Goal: Use online tool/utility: Utilize a website feature to perform a specific function

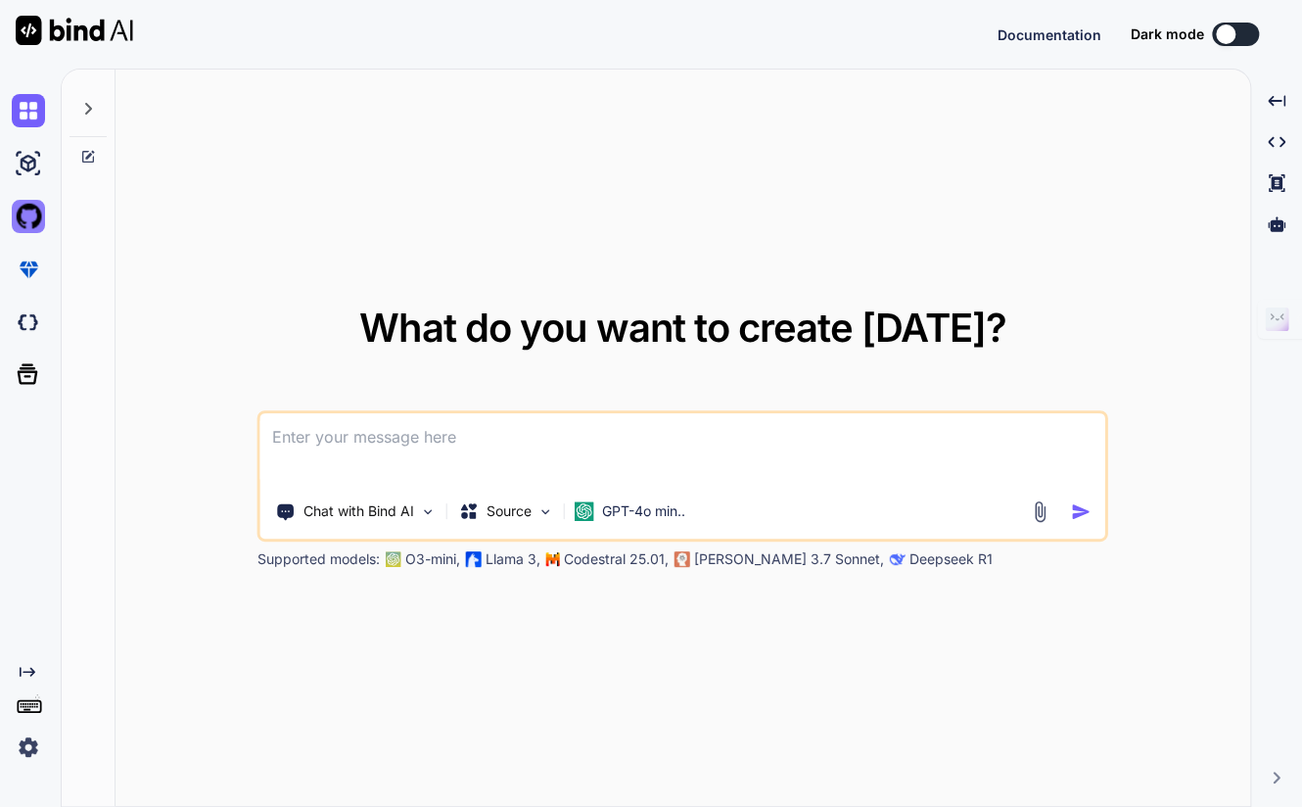
click at [28, 217] on img at bounding box center [28, 216] width 33 height 33
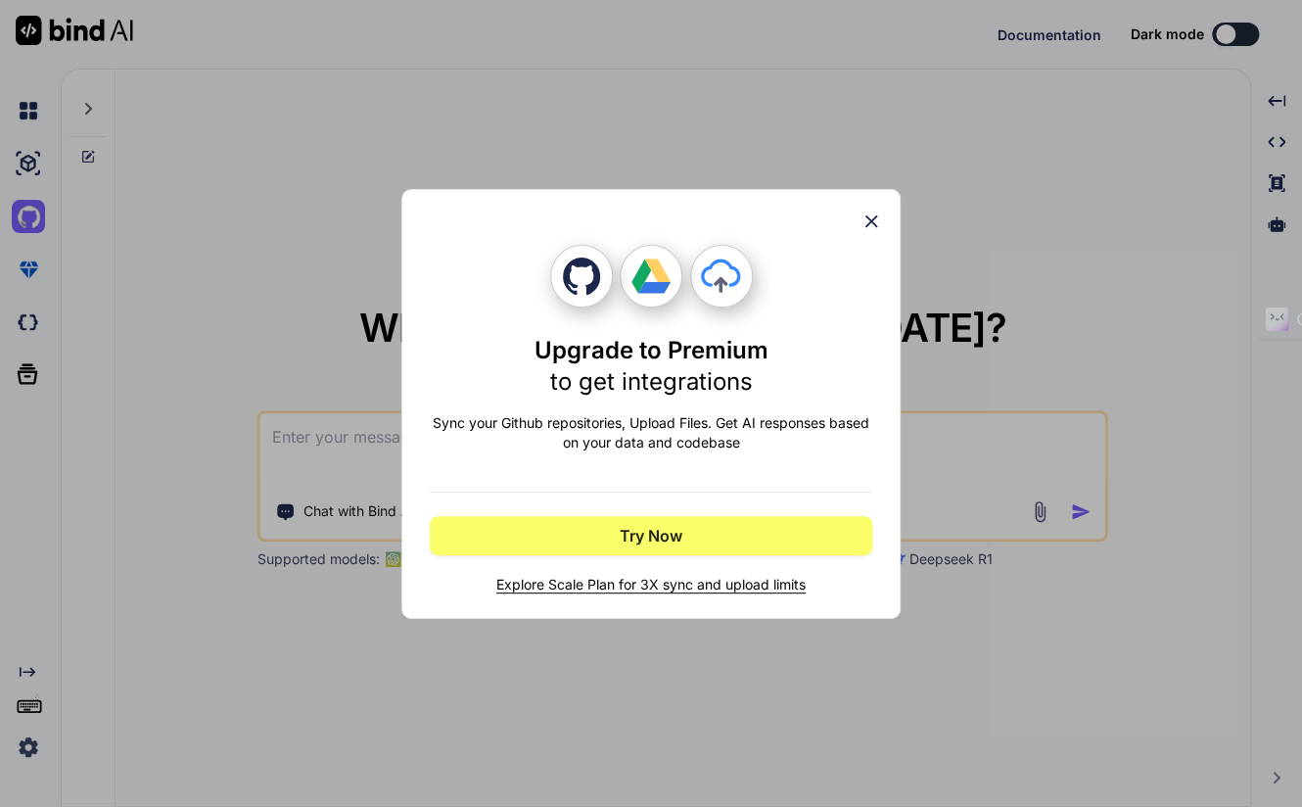
click at [869, 220] on icon at bounding box center [871, 221] width 22 height 22
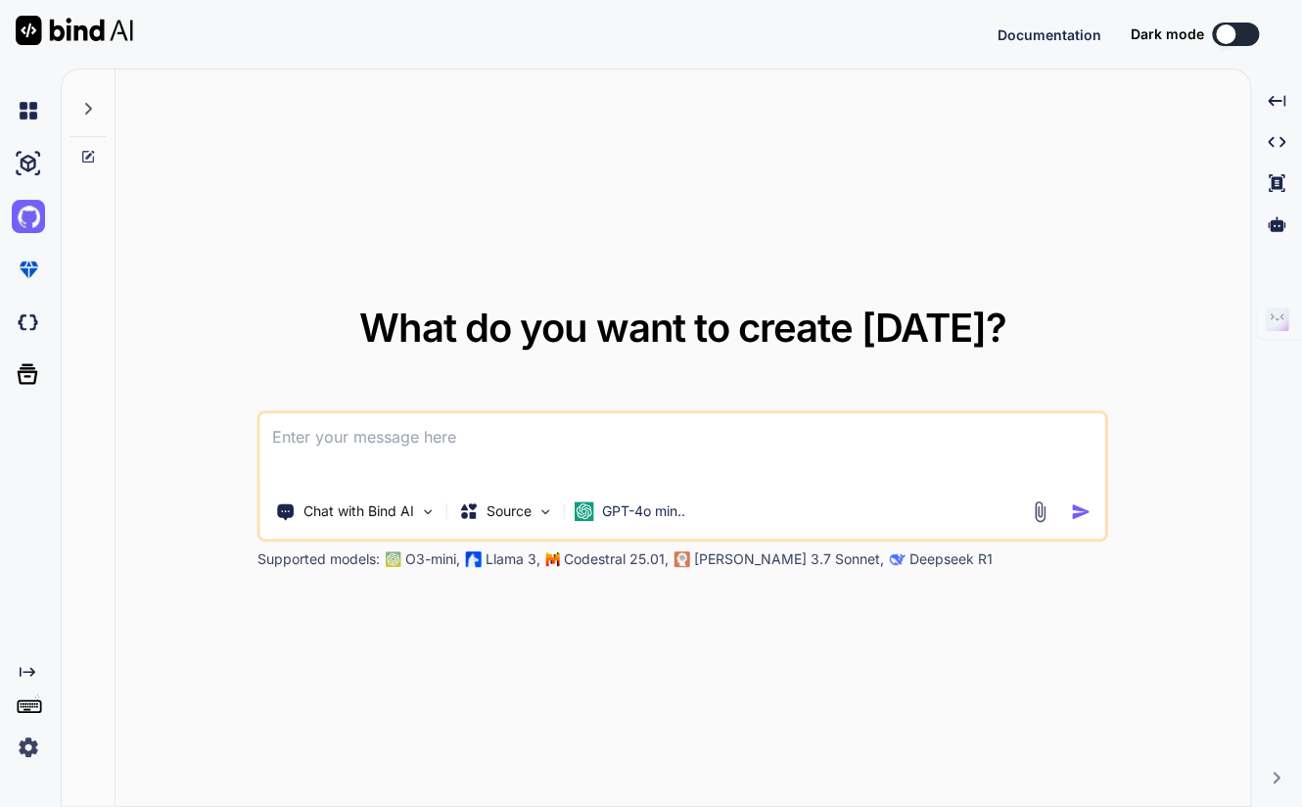
click at [21, 752] on img at bounding box center [28, 746] width 33 height 33
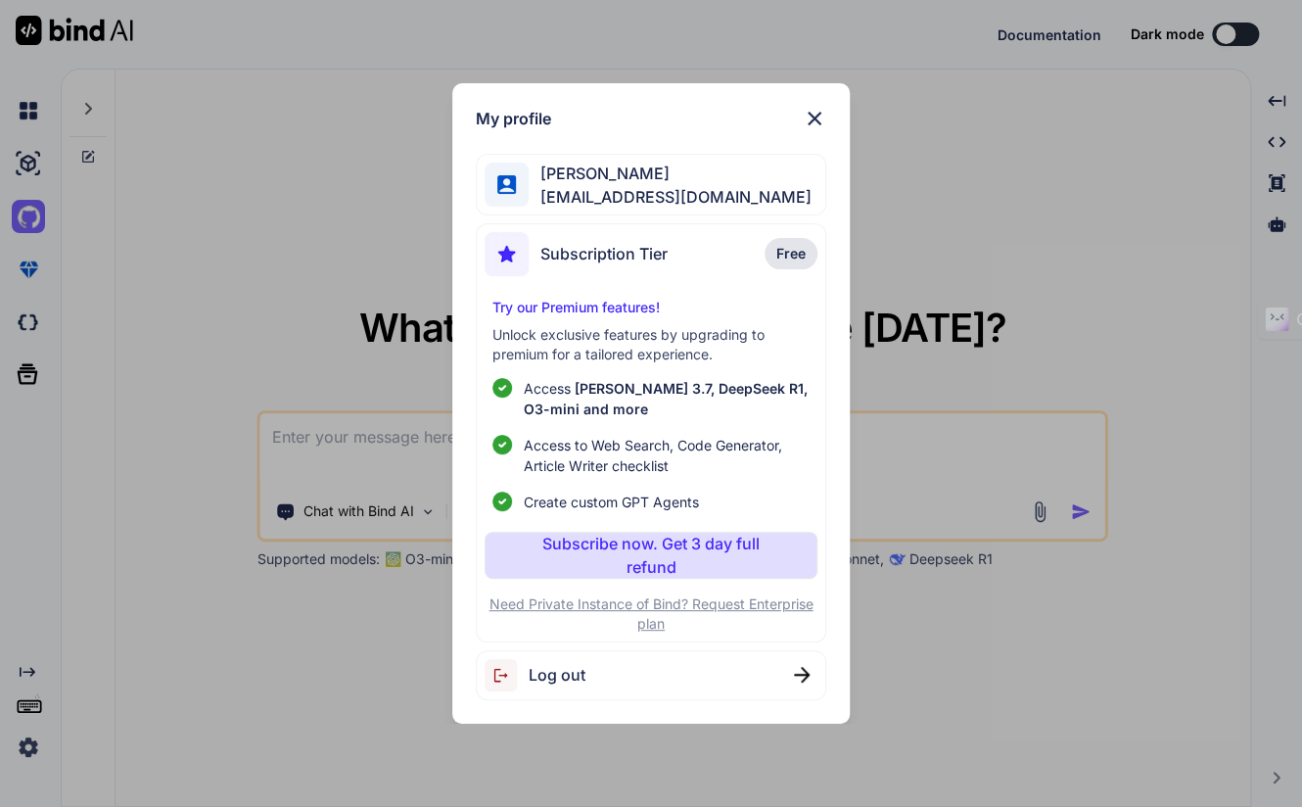
click at [560, 671] on span "Log out" at bounding box center [557, 674] width 57 height 23
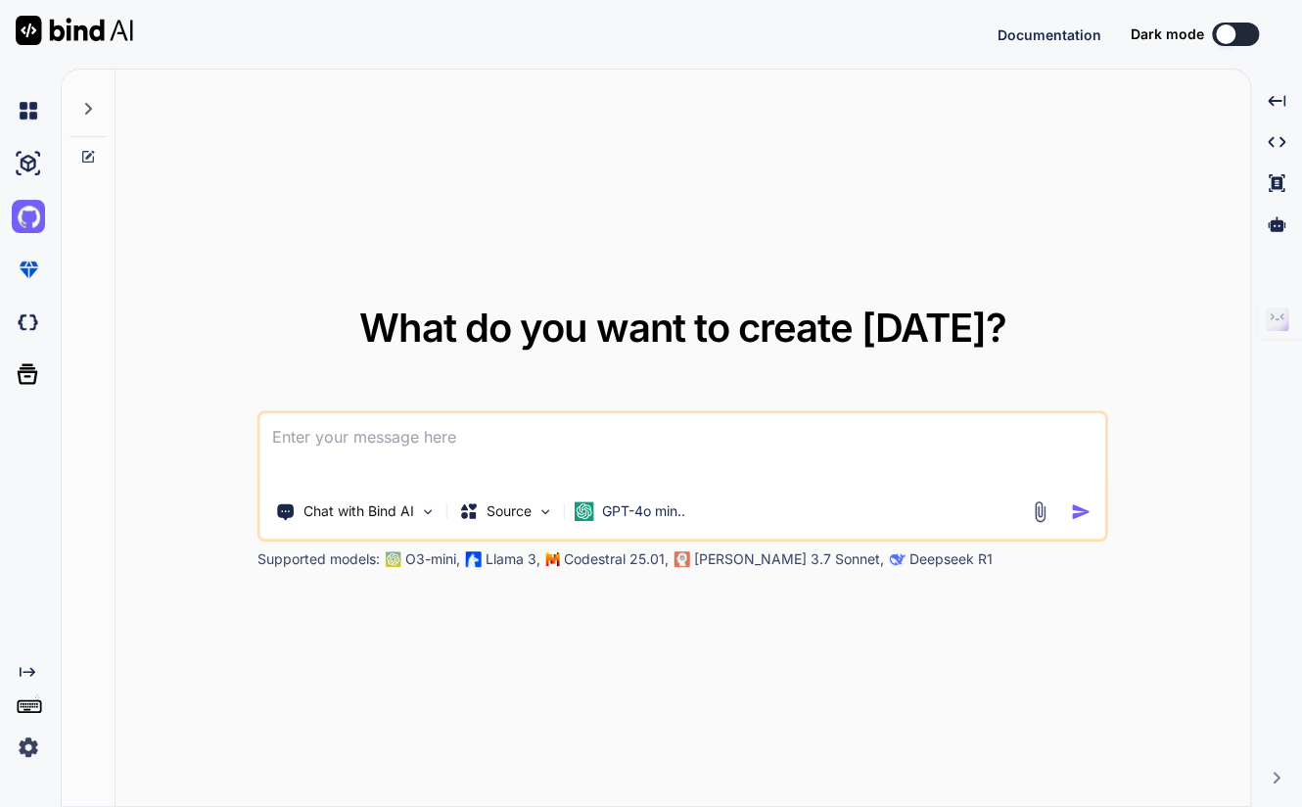
type textarea "x"
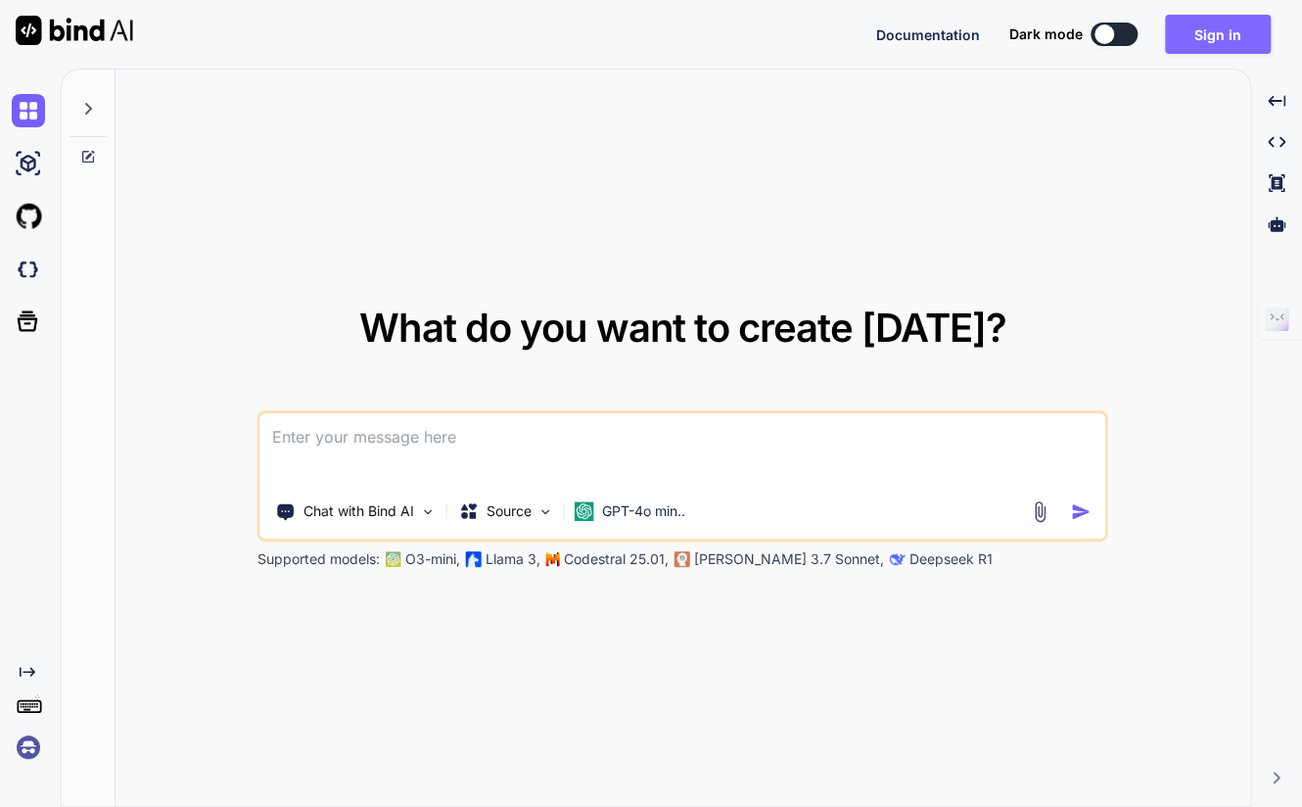
click at [1225, 37] on button "Sign in" at bounding box center [1218, 34] width 106 height 39
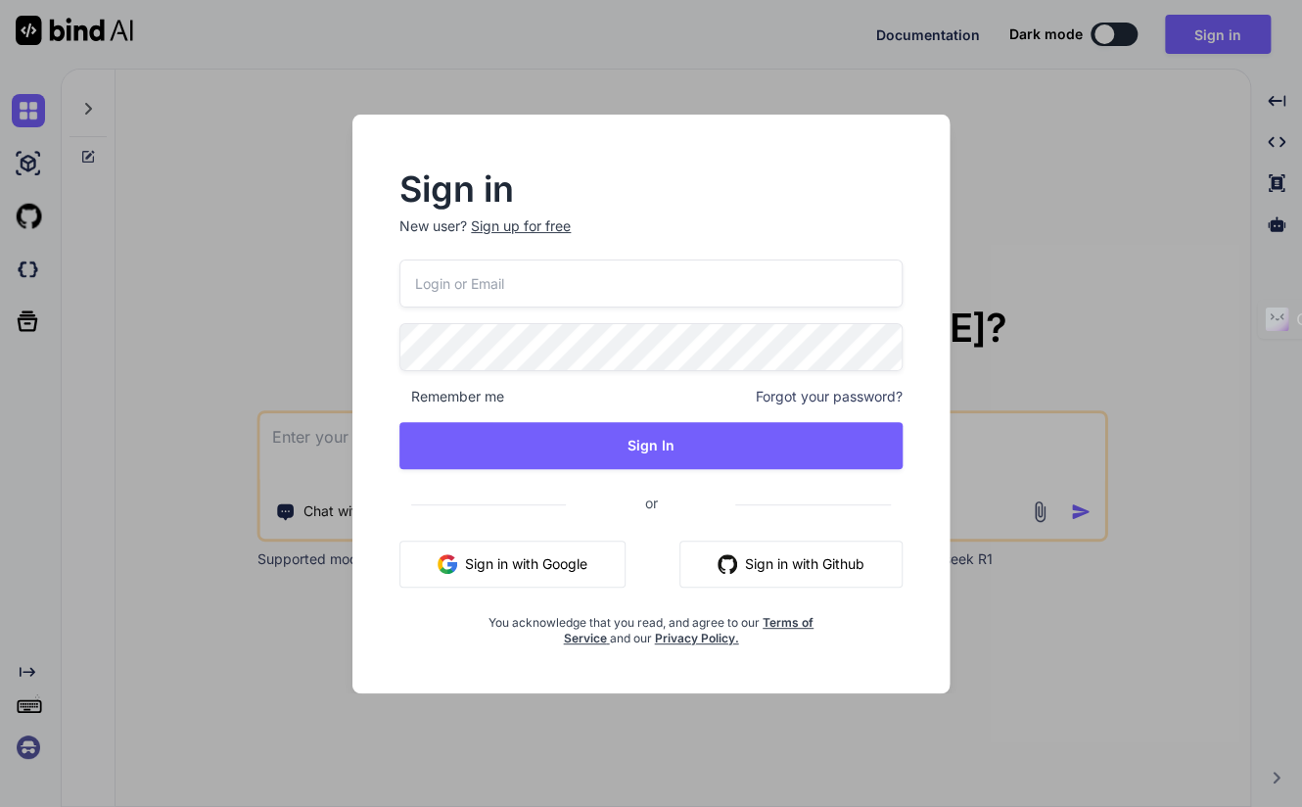
type input "[EMAIL_ADDRESS][DOMAIN_NAME]"
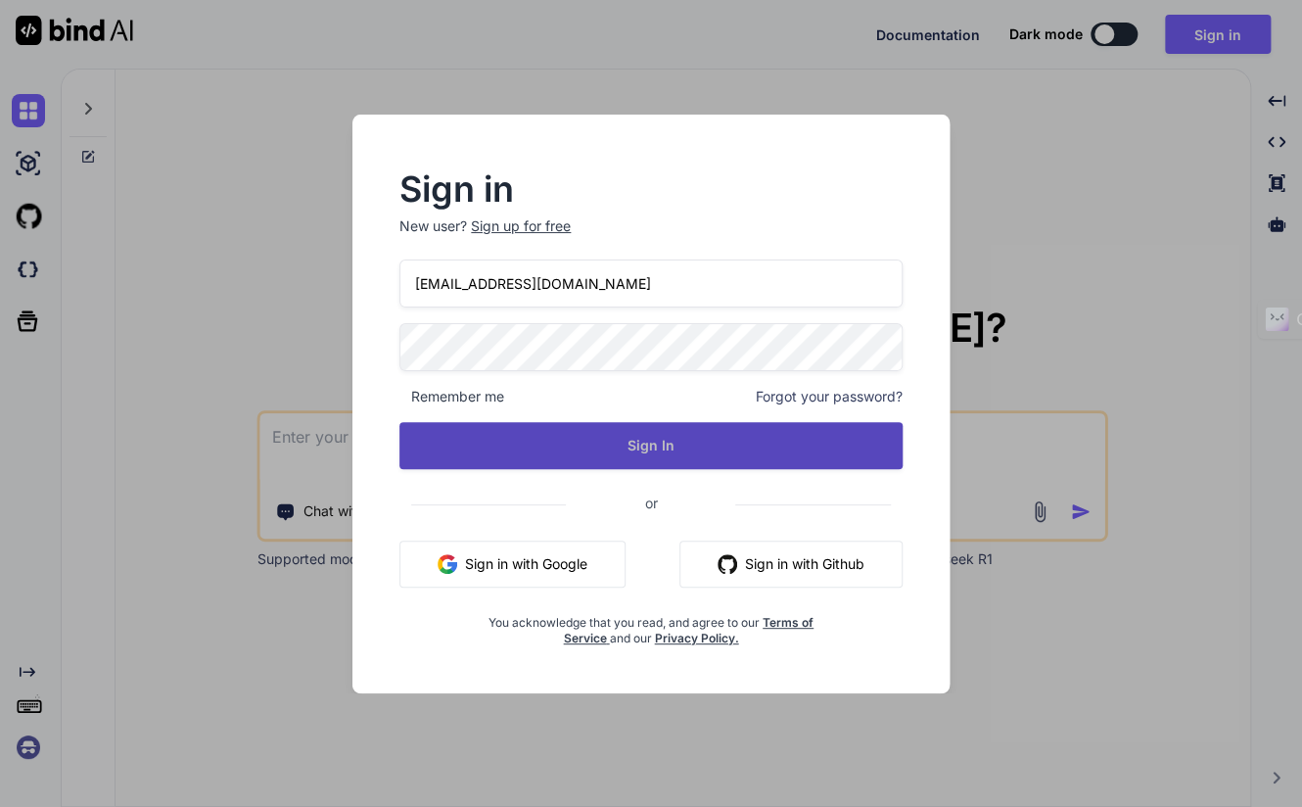
click at [541, 439] on button "Sign In" at bounding box center [650, 445] width 503 height 47
click at [546, 436] on button "Sign In" at bounding box center [650, 445] width 503 height 47
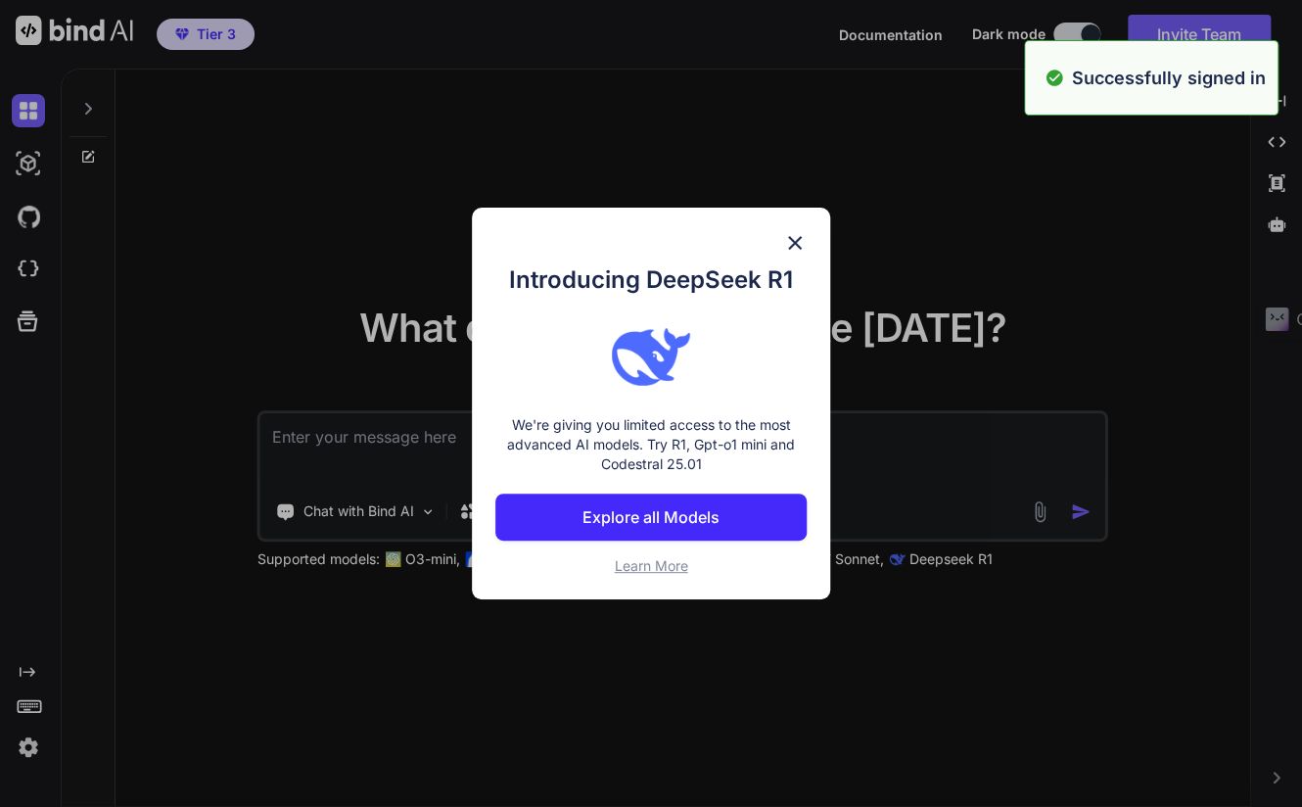
type textarea "x"
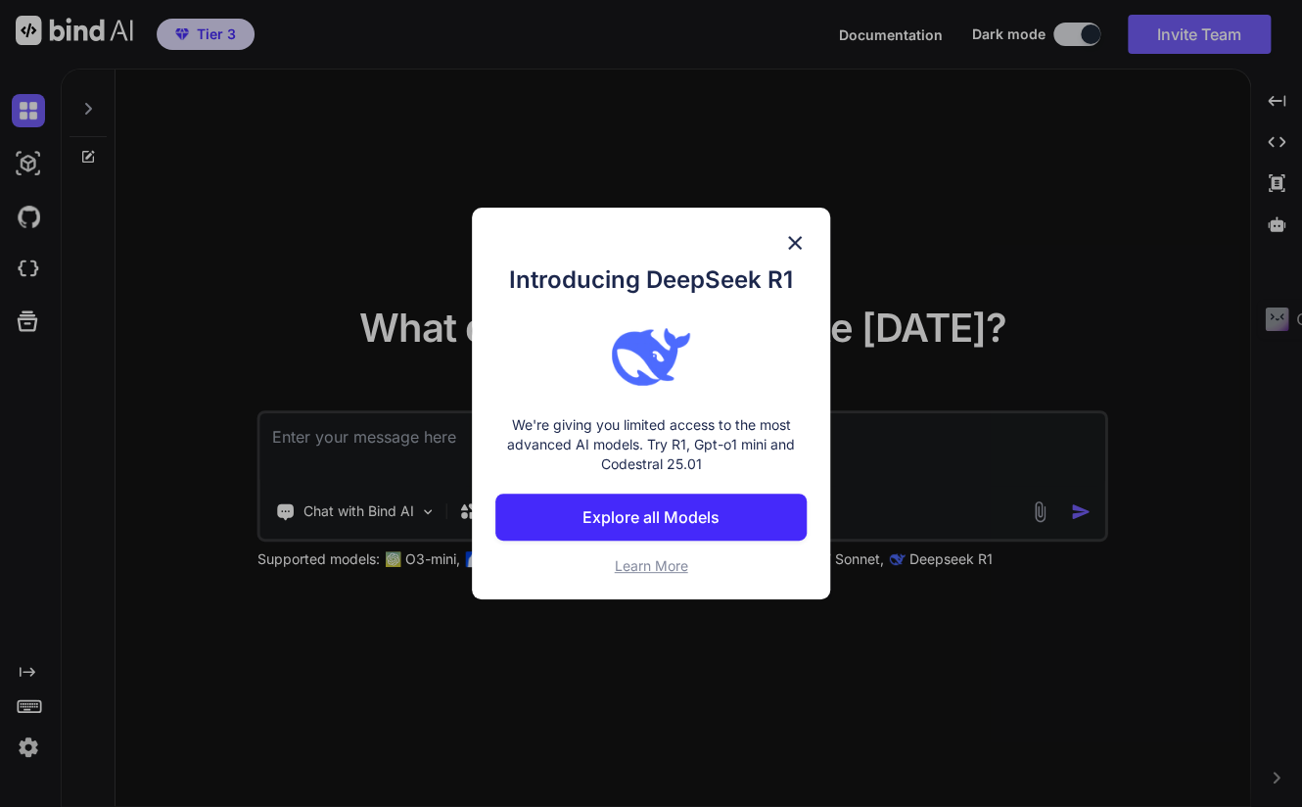
click at [799, 246] on img at bounding box center [794, 242] width 23 height 23
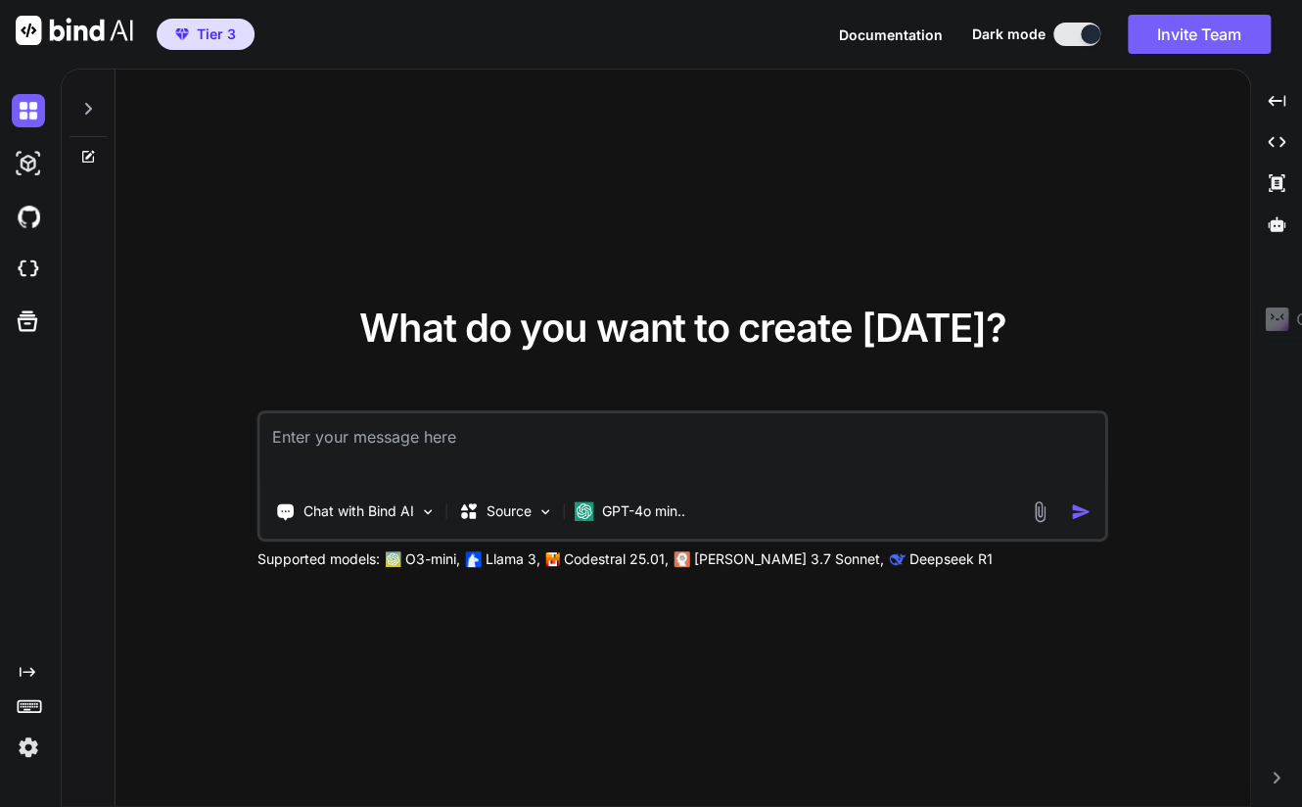
click at [86, 106] on icon at bounding box center [88, 109] width 16 height 16
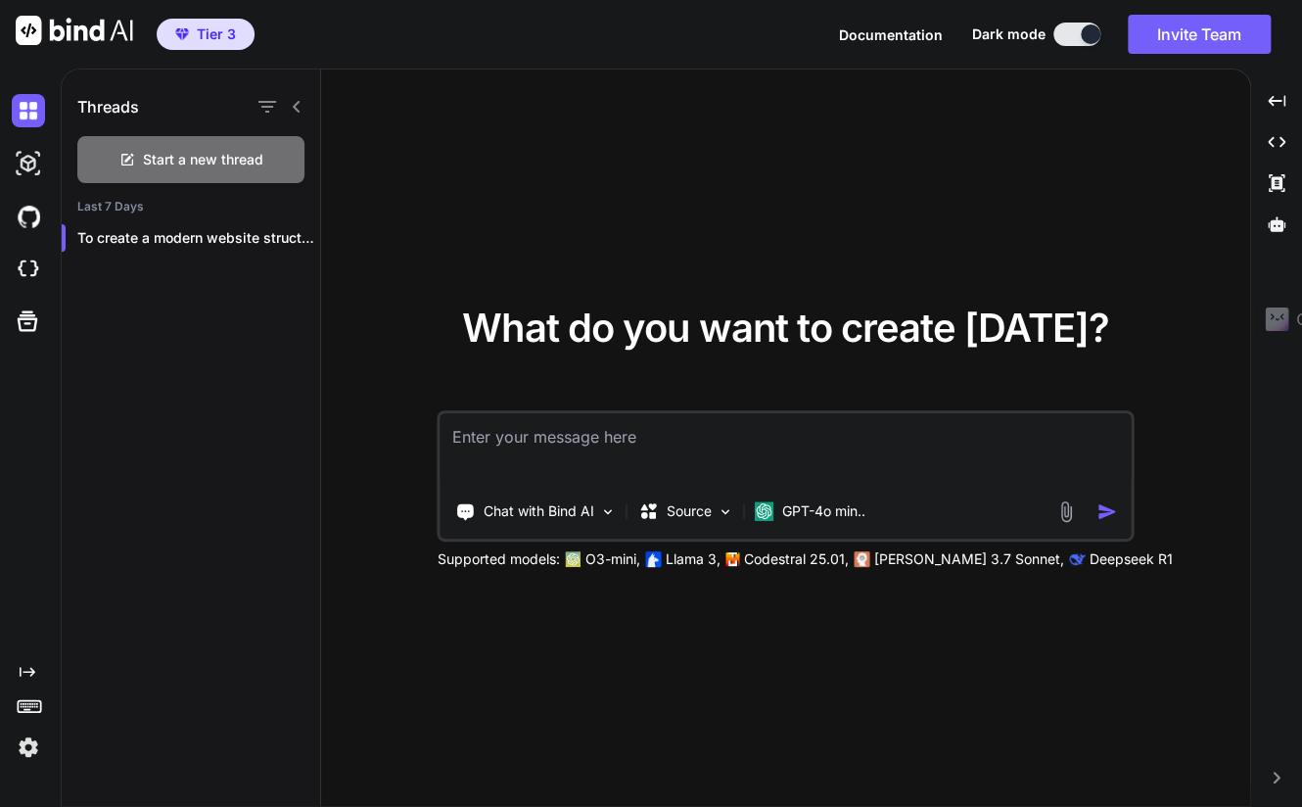
click at [298, 102] on icon at bounding box center [296, 107] width 7 height 12
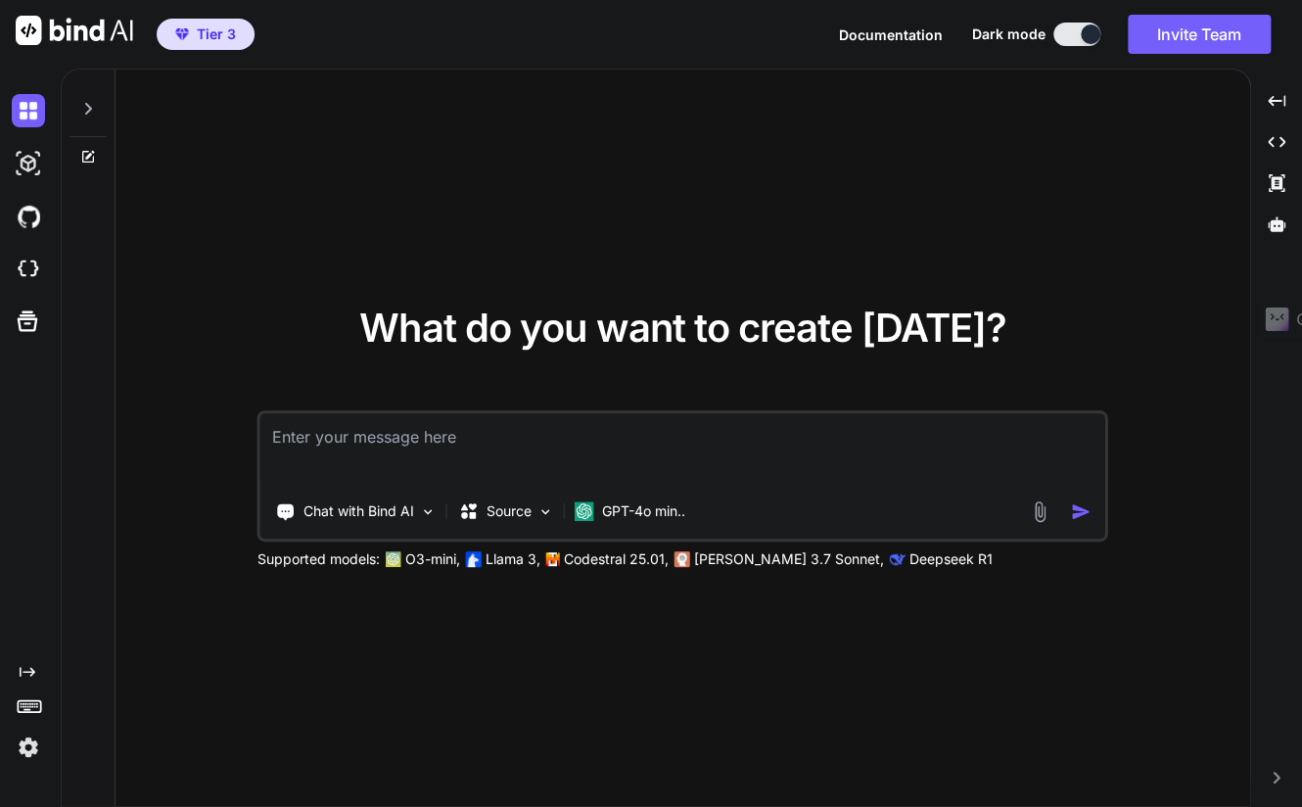
click at [91, 111] on icon at bounding box center [88, 109] width 16 height 16
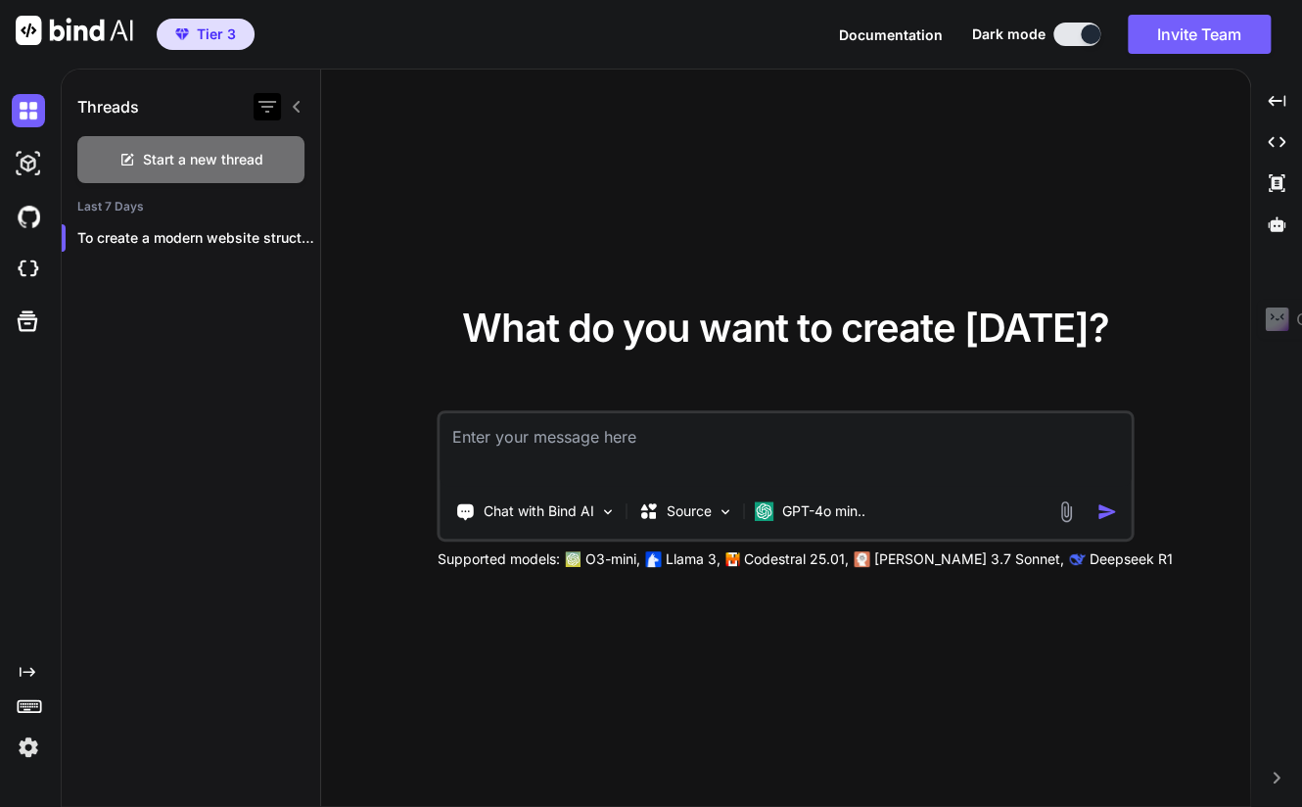
click at [276, 103] on icon "button" at bounding box center [266, 106] width 23 height 23
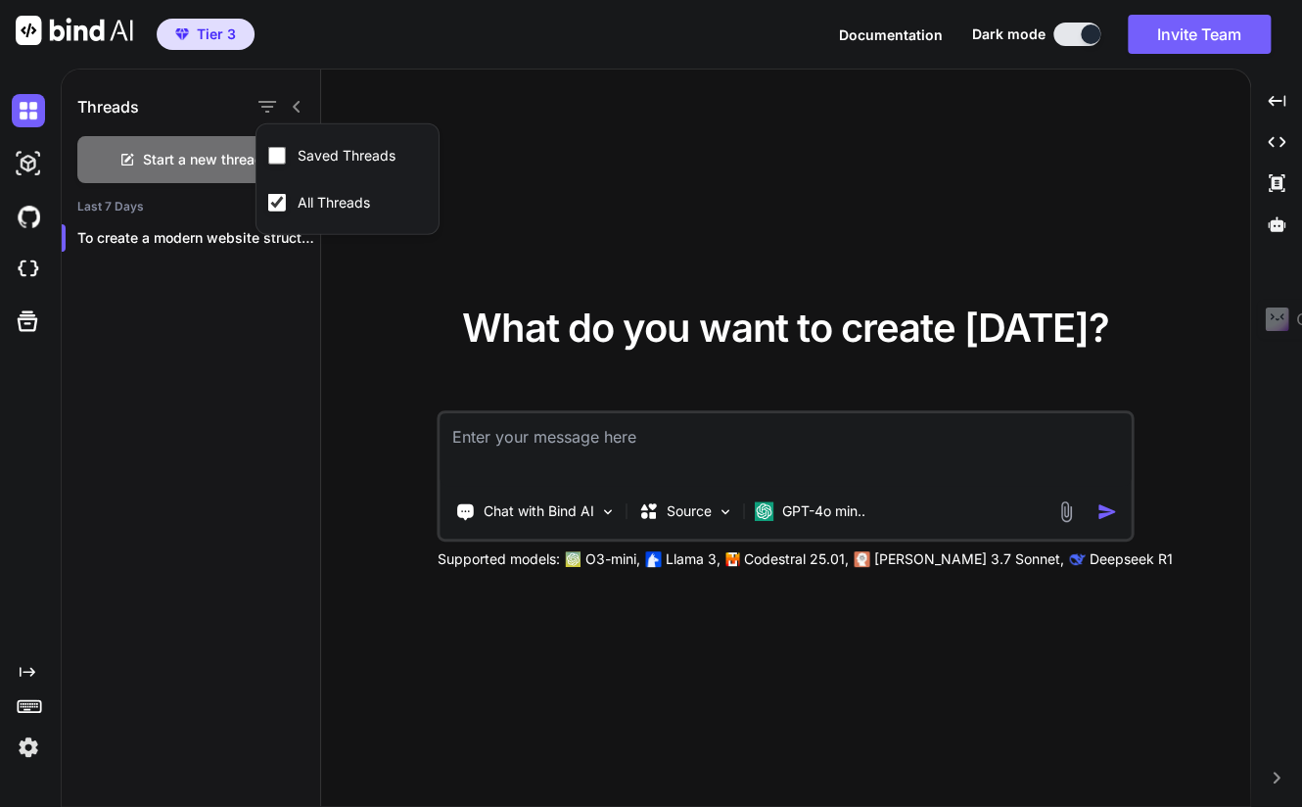
click at [327, 95] on div "What do you want to create today? Chat with Bind AI Source GPT-4o min.. Support…" at bounding box center [785, 438] width 929 height 738
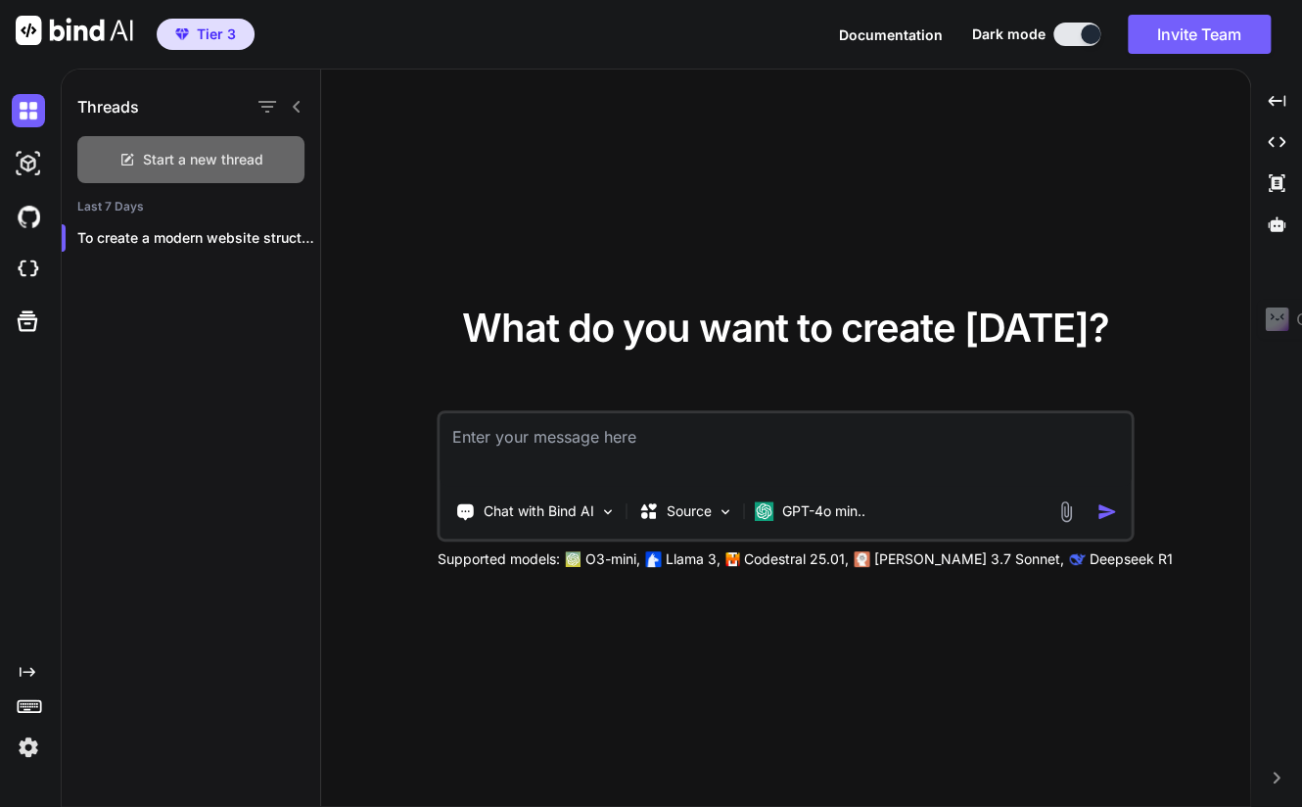
click at [242, 149] on div "Start a new thread" at bounding box center [190, 159] width 227 height 47
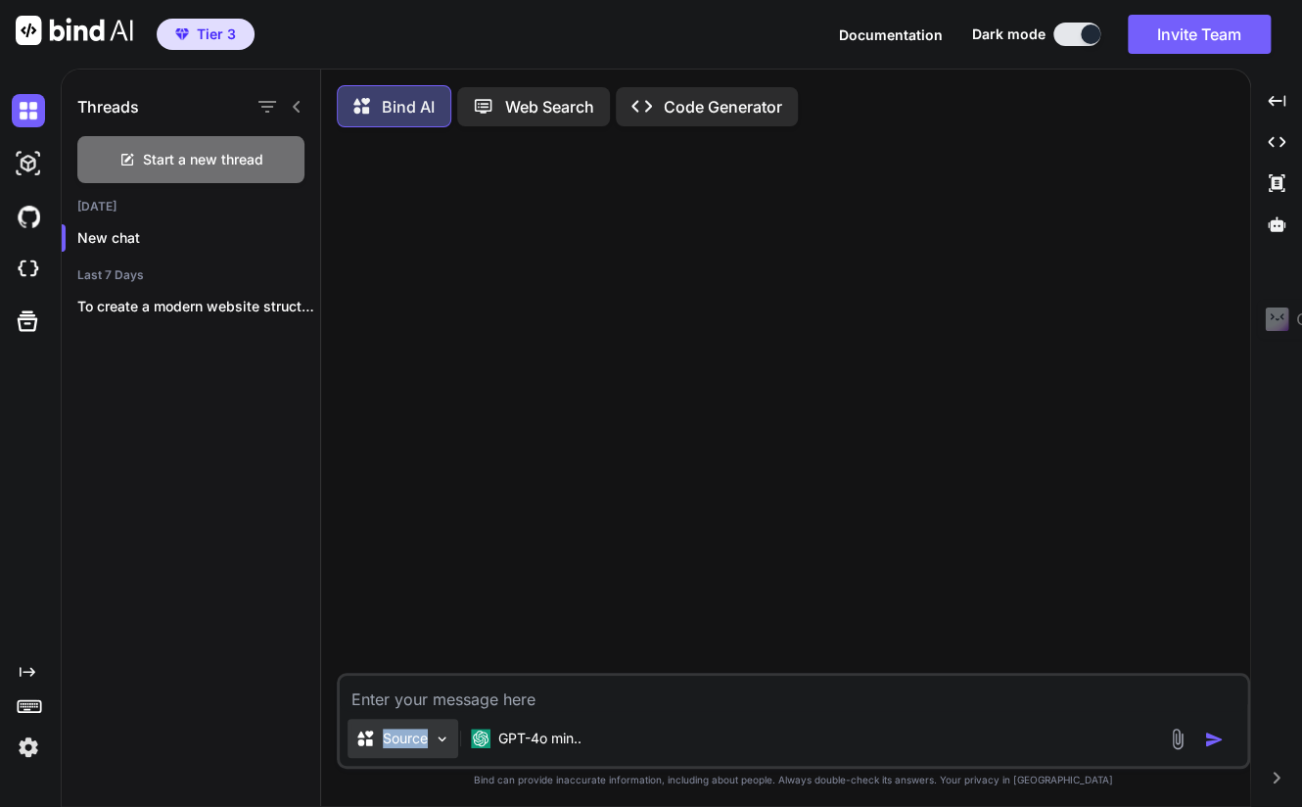
click at [434, 744] on div "Source" at bounding box center [402, 737] width 111 height 39
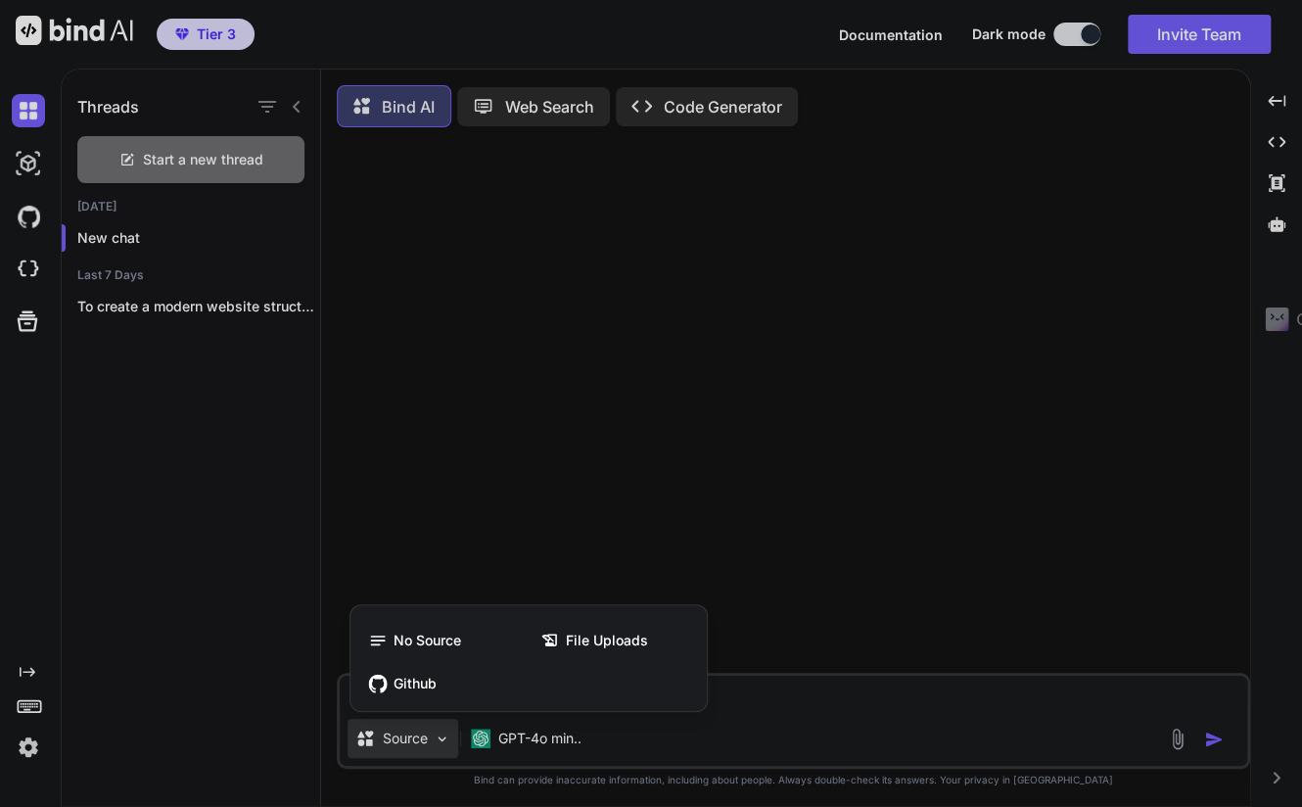
click at [675, 482] on div at bounding box center [651, 403] width 1302 height 807
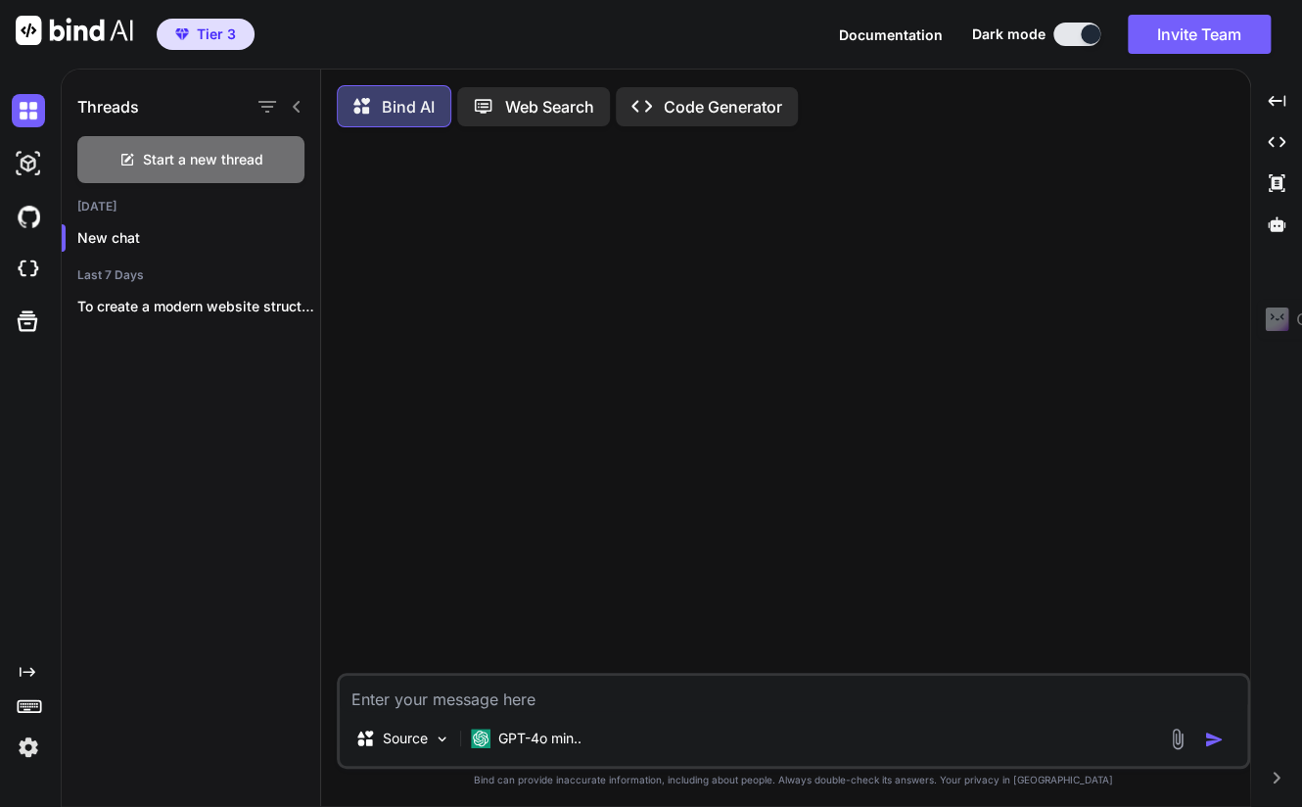
click at [671, 99] on p "Code Generator" at bounding box center [723, 106] width 118 height 23
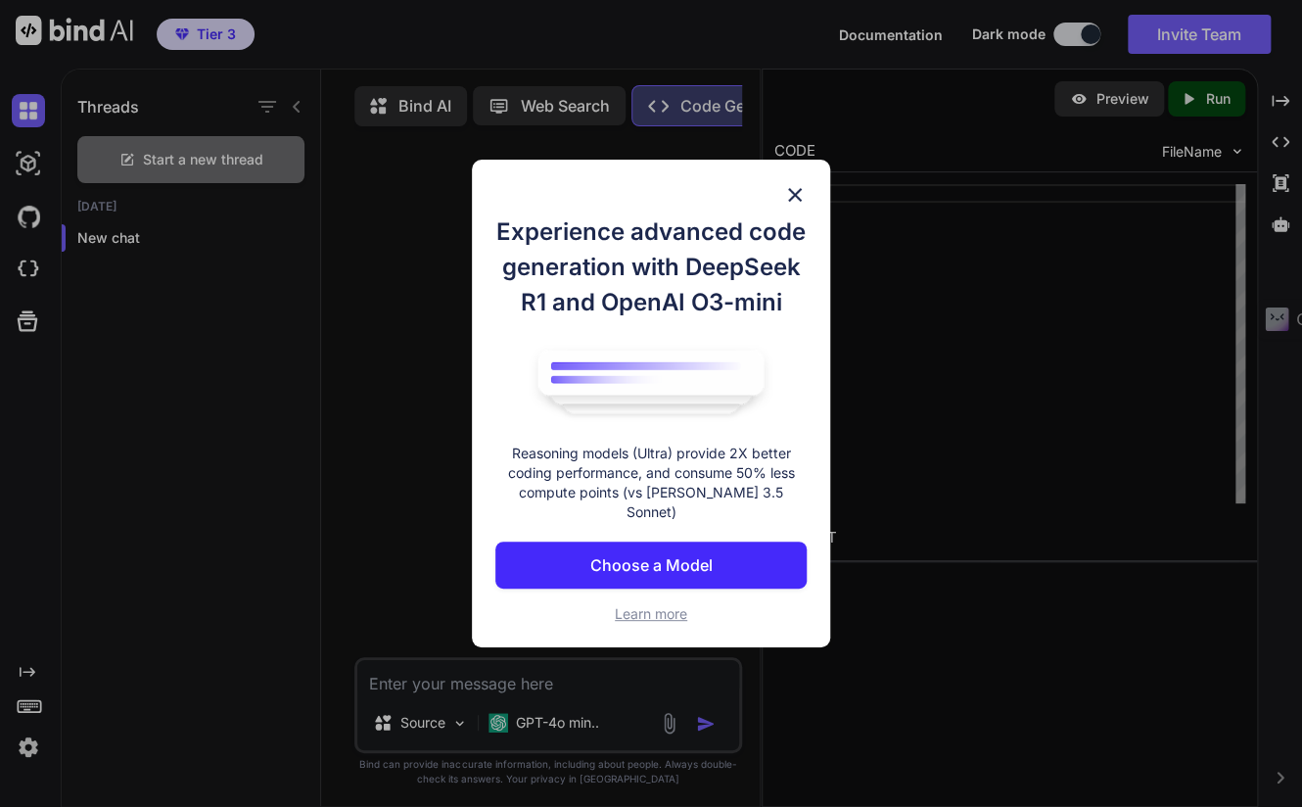
click at [797, 199] on img at bounding box center [794, 194] width 23 height 23
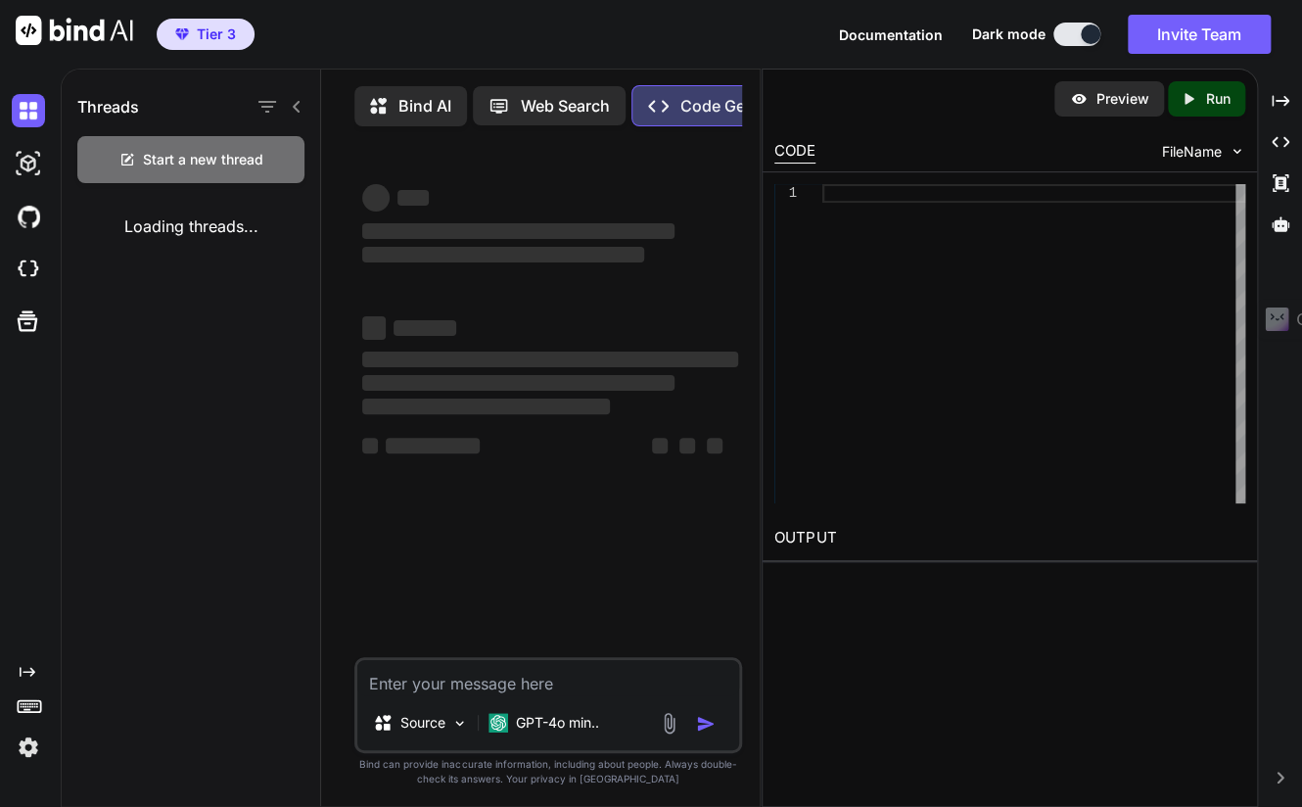
click at [418, 111] on p "Bind AI" at bounding box center [424, 105] width 53 height 23
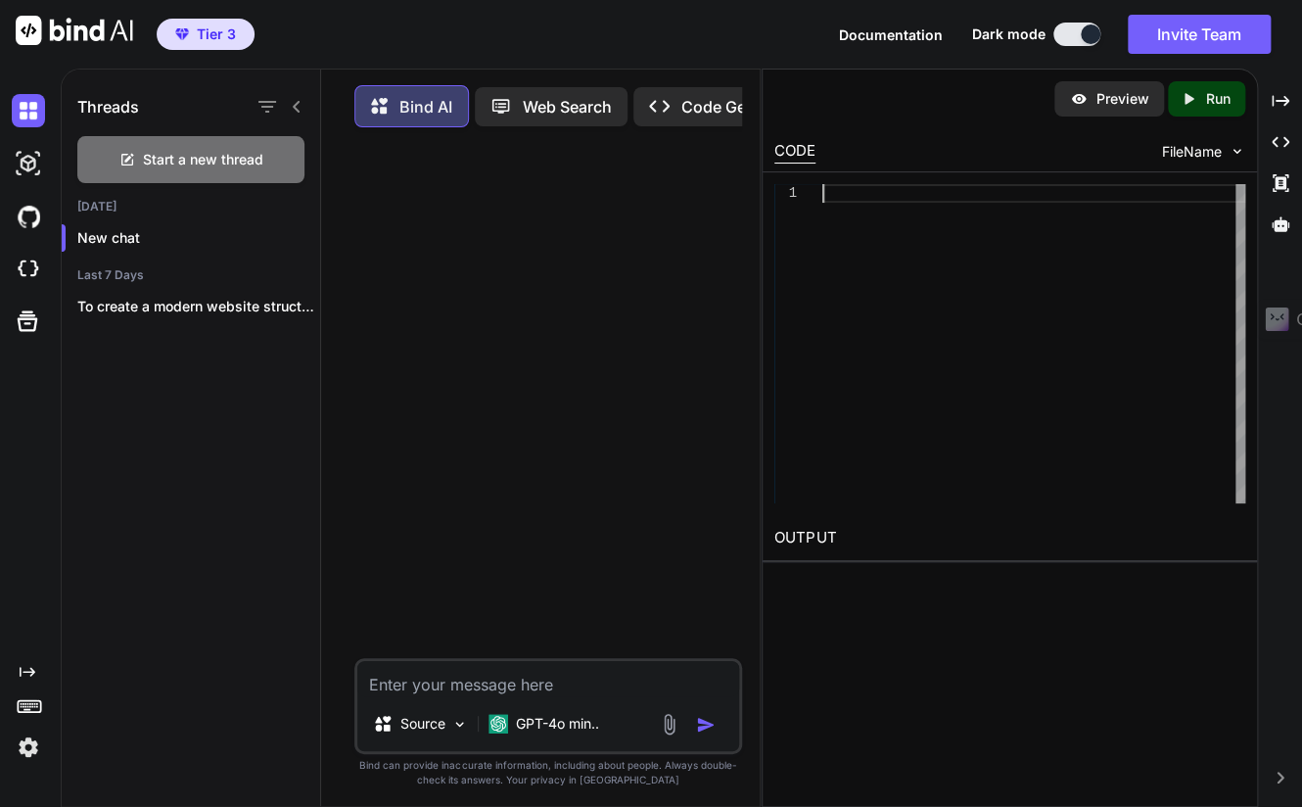
click at [915, 192] on div at bounding box center [1033, 343] width 423 height 319
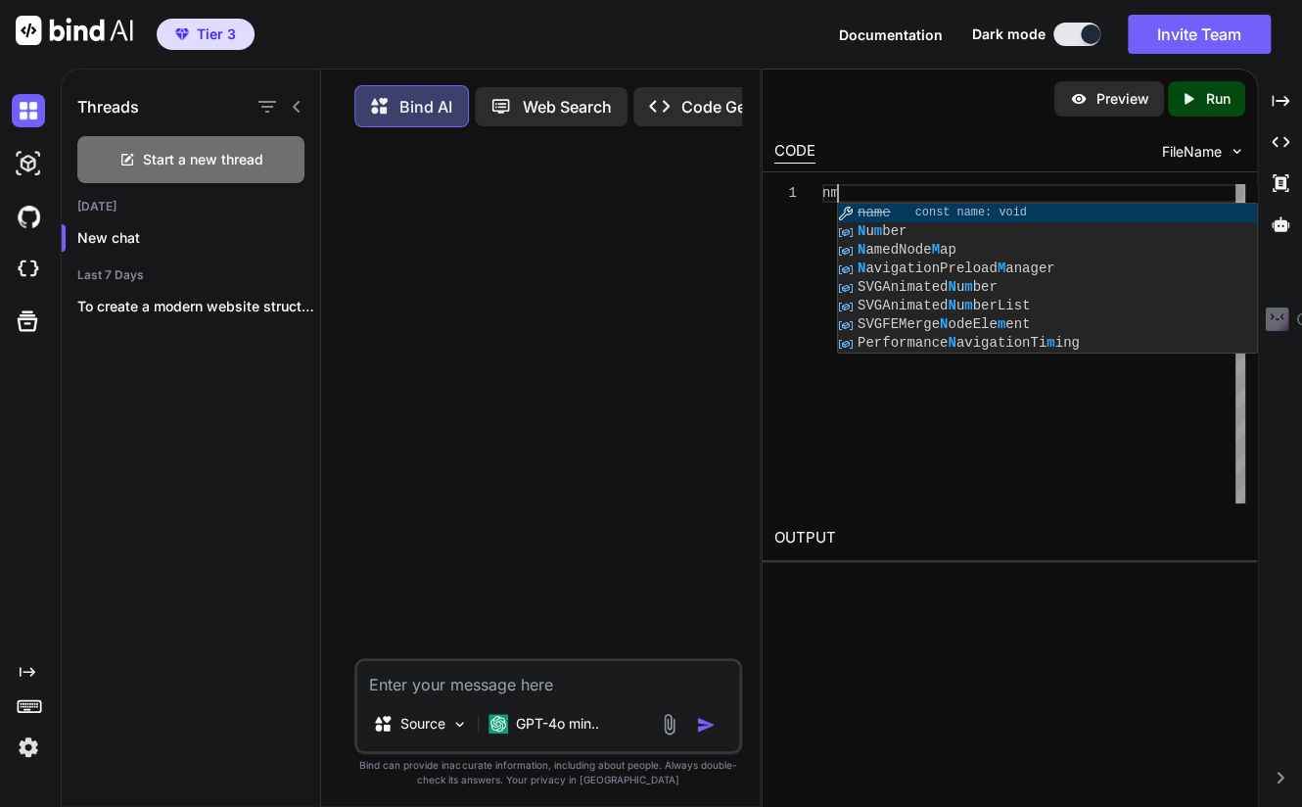
type textarea "n"
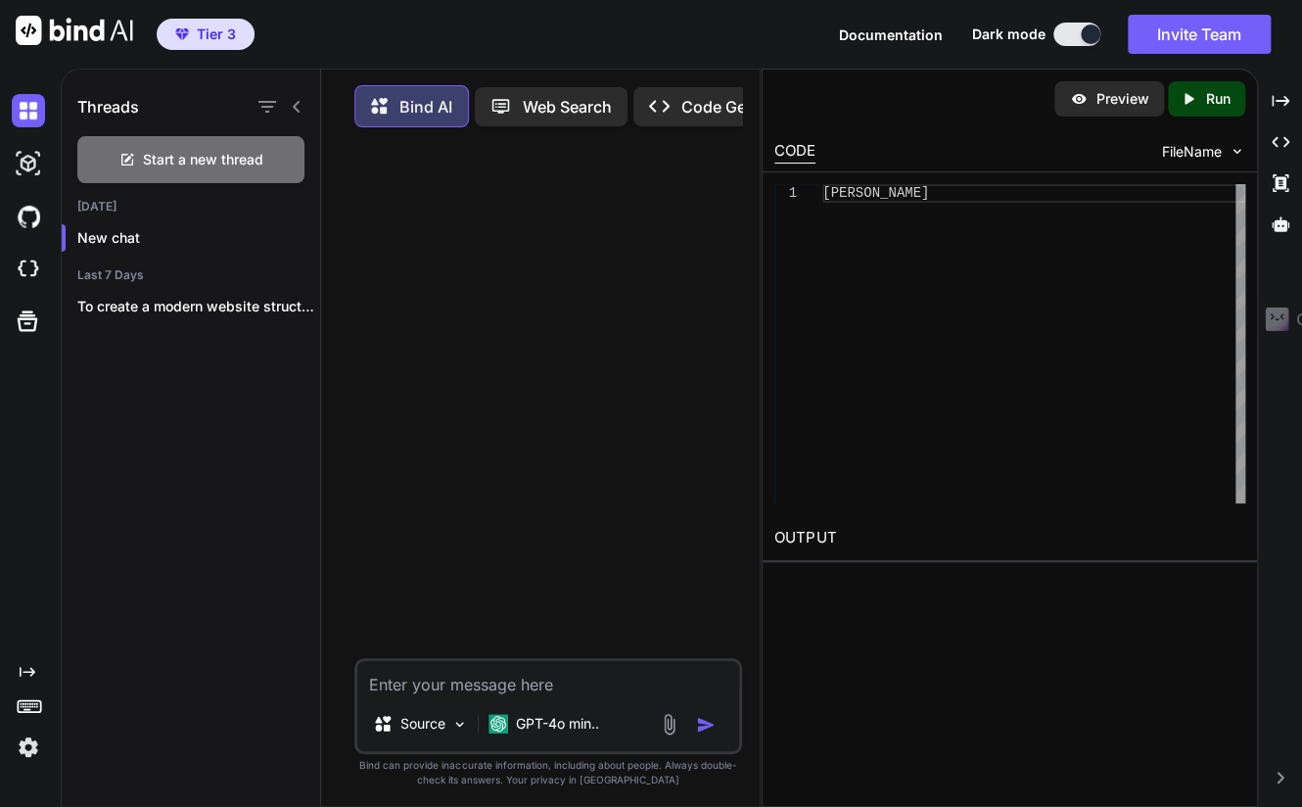
scroll to position [19, 0]
drag, startPoint x: 870, startPoint y: 215, endPoint x: 864, endPoint y: 229, distance: 14.9
click at [864, 229] on div "claude" at bounding box center [1033, 343] width 423 height 319
click at [888, 194] on div "claude" at bounding box center [1033, 343] width 423 height 319
type textarea "c"
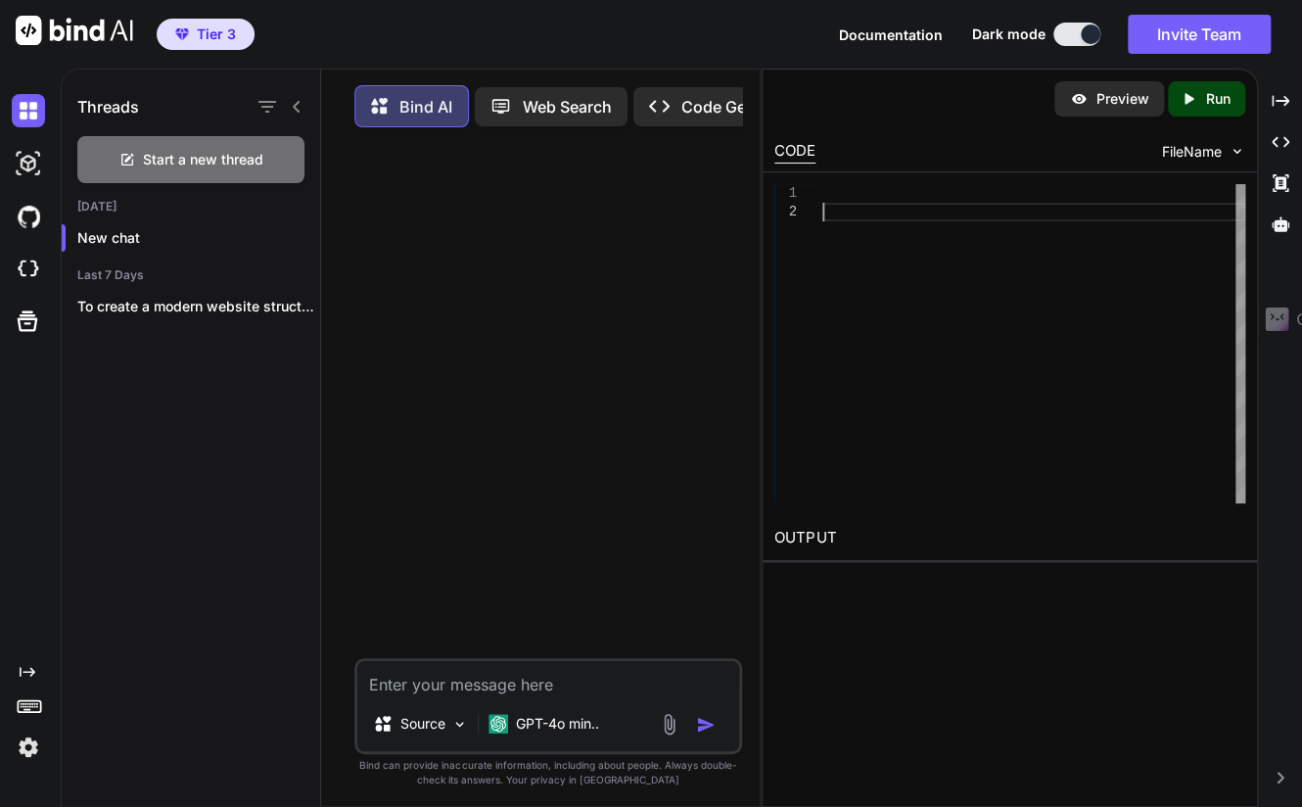
click at [891, 219] on div at bounding box center [1033, 343] width 423 height 319
click at [1282, 148] on icon "Created with Pixso." at bounding box center [1280, 142] width 18 height 18
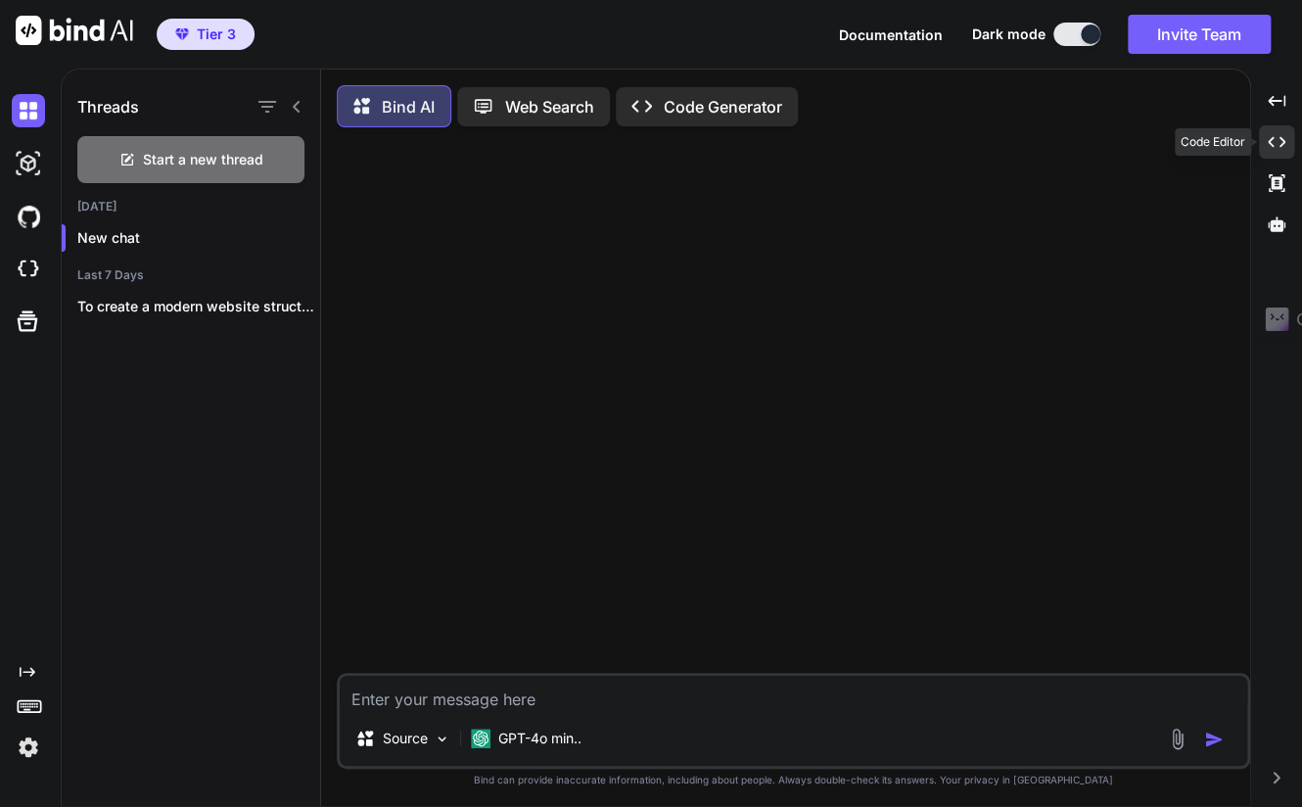
click at [1270, 150] on icon "Created with Pixso." at bounding box center [1277, 142] width 18 height 18
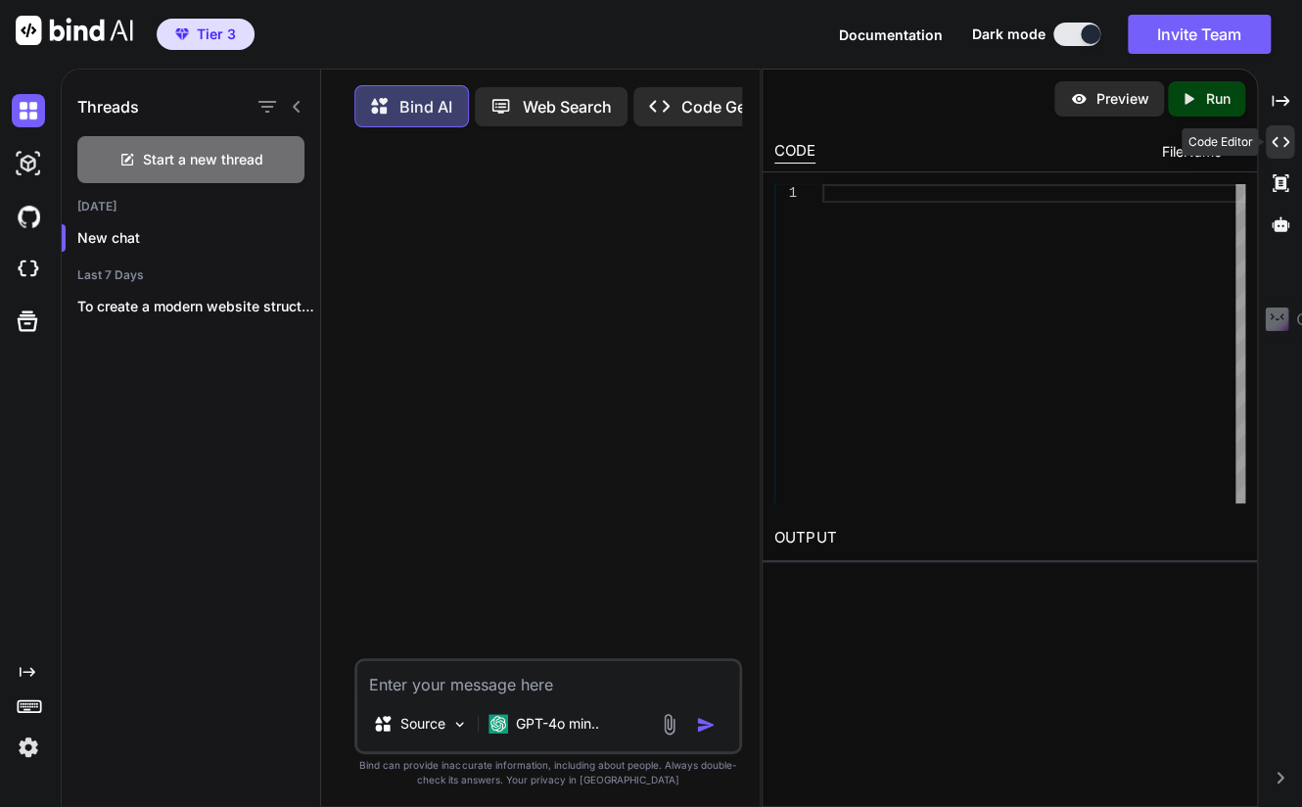
click at [1281, 145] on icon "Created with Pixso." at bounding box center [1280, 142] width 18 height 18
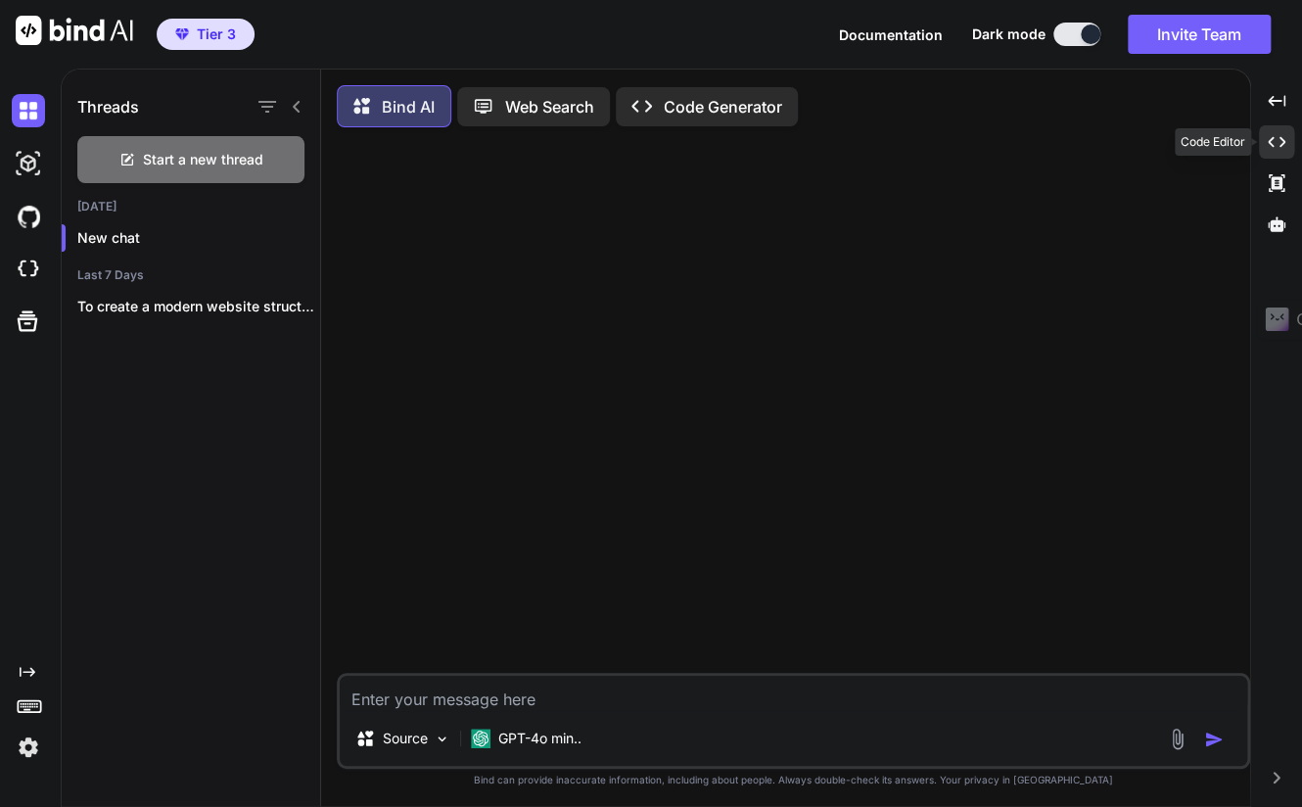
click at [1281, 145] on icon "Created with Pixso." at bounding box center [1277, 142] width 18 height 18
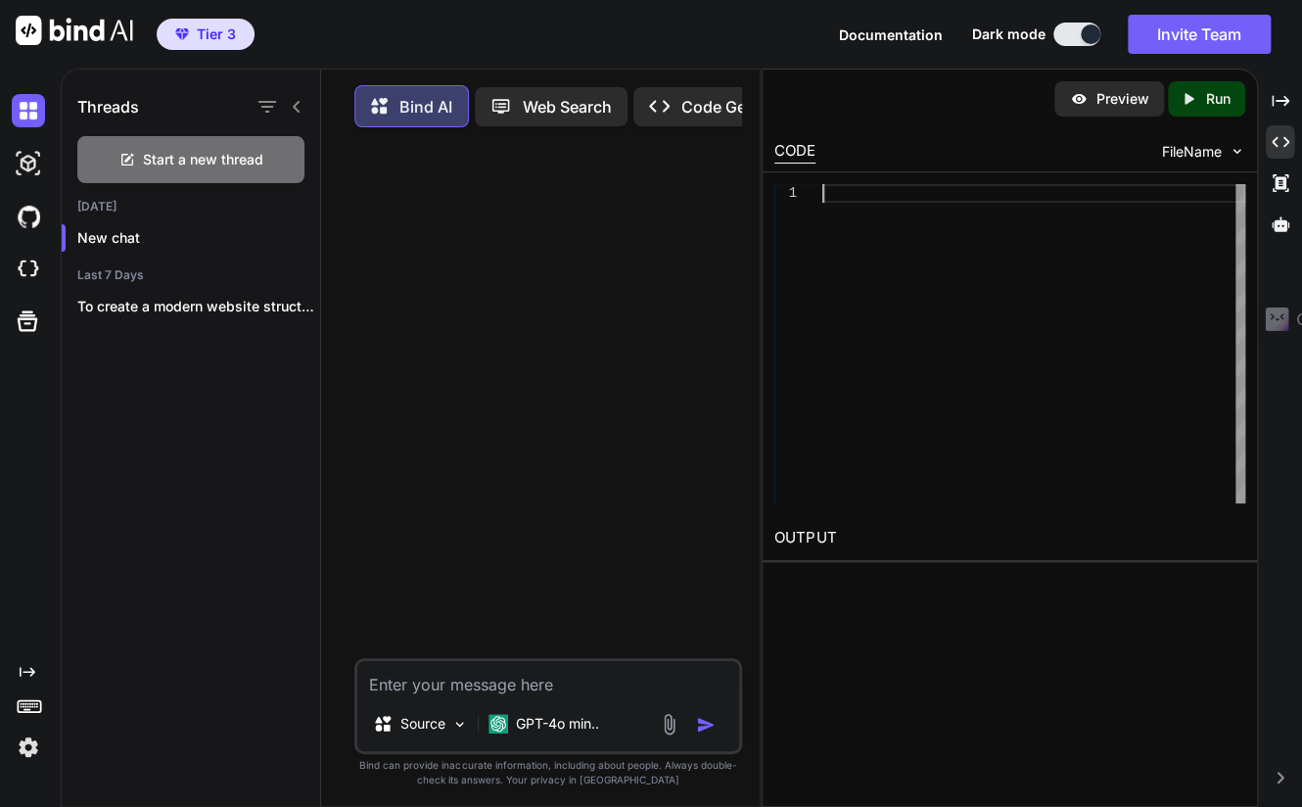
scroll to position [0, 0]
click at [1028, 188] on div at bounding box center [1033, 343] width 423 height 319
type textarea "c"
